Goal: Check status: Check status

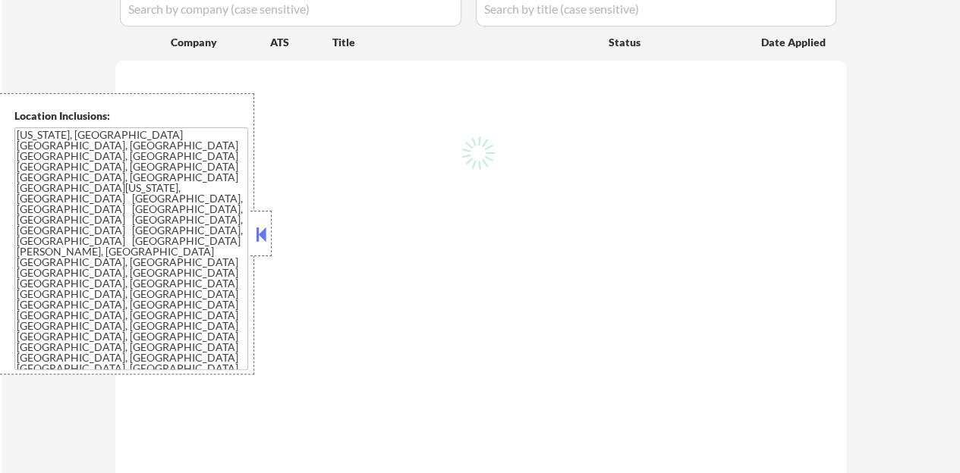
select select ""pending""
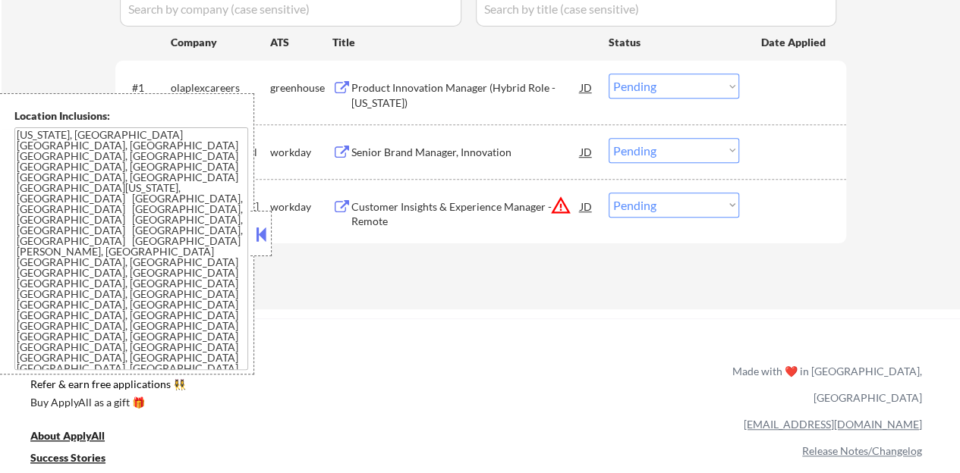
scroll to position [440, 0]
click at [257, 239] on button at bounding box center [261, 234] width 17 height 23
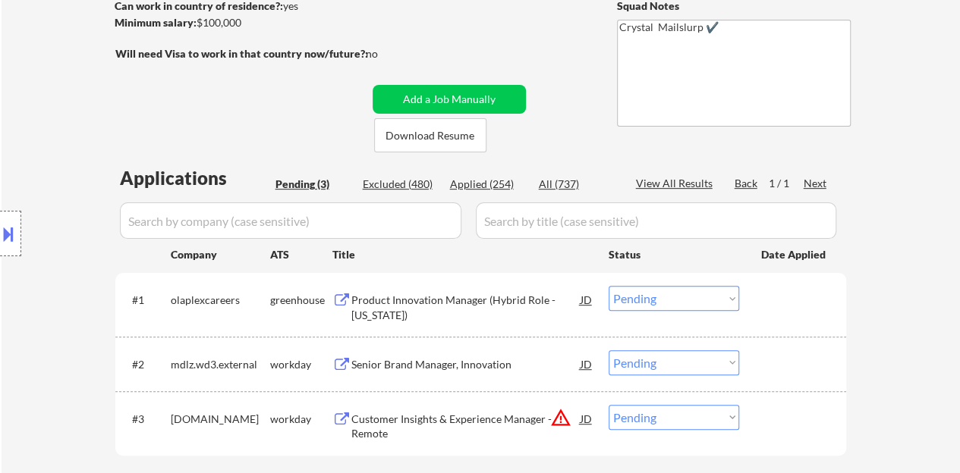
scroll to position [303, 0]
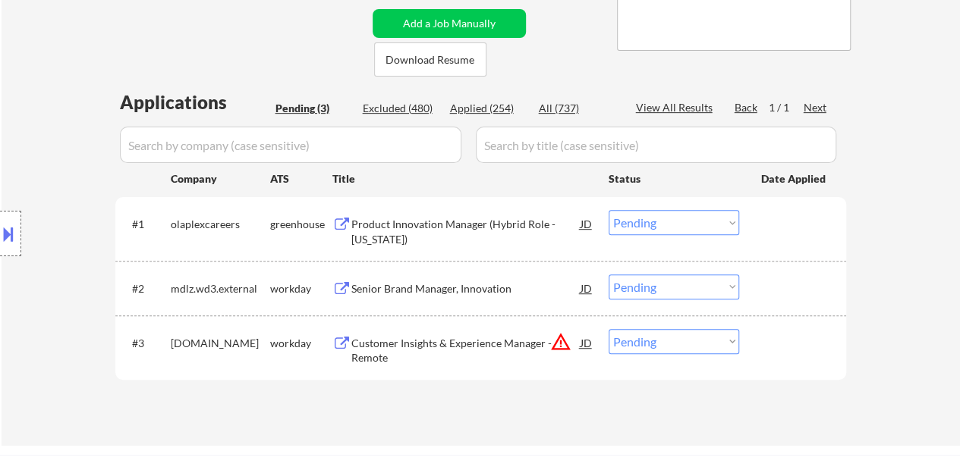
click at [405, 225] on div "Product Innovation Manager (Hybrid Role - [US_STATE])" at bounding box center [465, 232] width 229 height 30
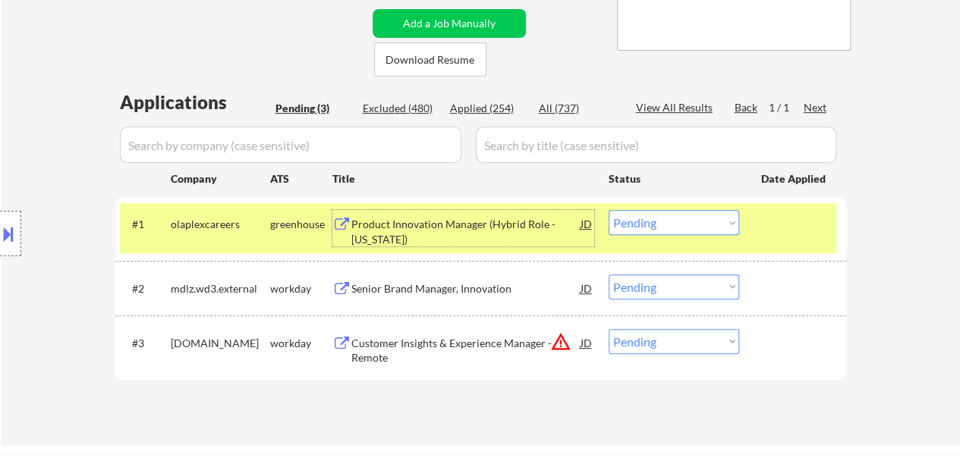
click at [688, 218] on select "Choose an option... Pending Applied Excluded (Questions) Excluded (Expired) Exc…" at bounding box center [673, 222] width 131 height 25
click at [608, 210] on select "Choose an option... Pending Applied Excluded (Questions) Excluded (Expired) Exc…" at bounding box center [673, 222] width 131 height 25
select select ""pending""
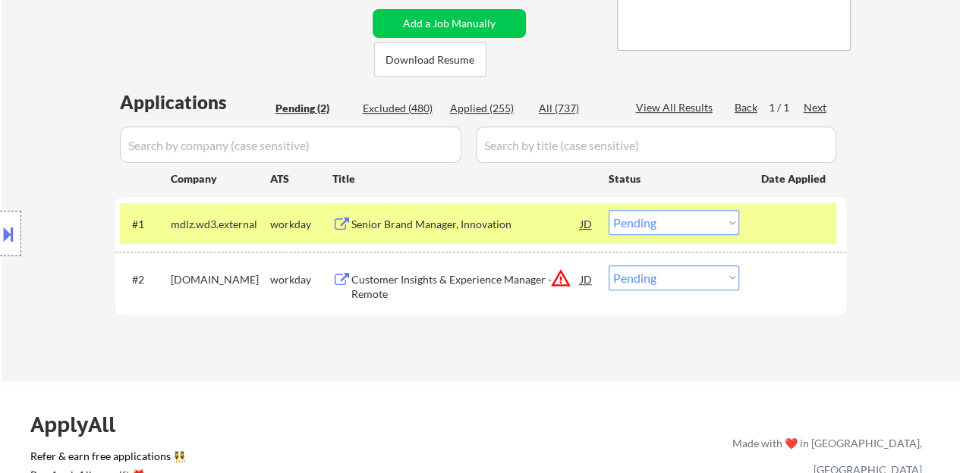
click at [414, 222] on div "Senior Brand Manager, Innovation" at bounding box center [465, 224] width 229 height 15
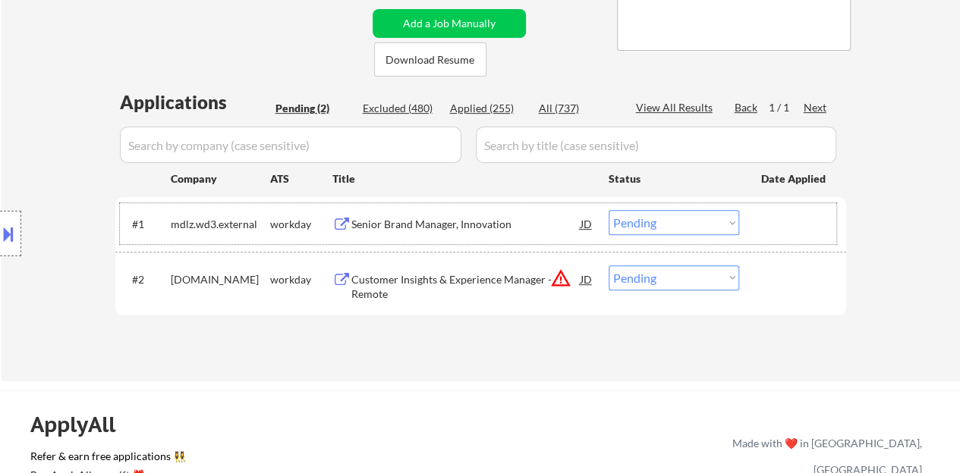
click at [776, 227] on div at bounding box center [794, 223] width 67 height 27
